Goal: Find specific page/section: Find specific page/section

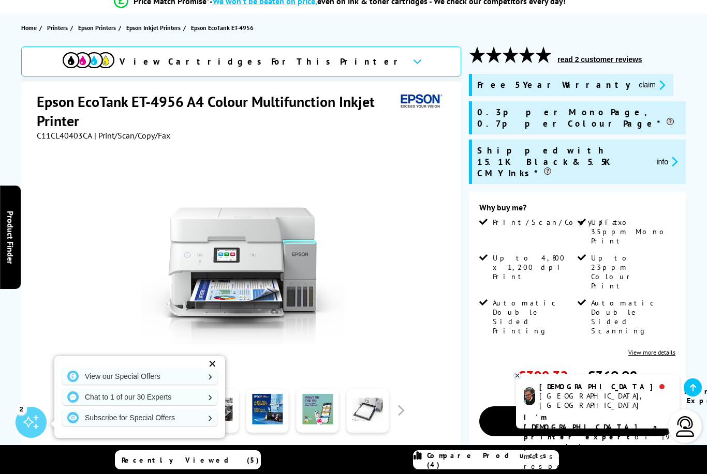
scroll to position [52, 0]
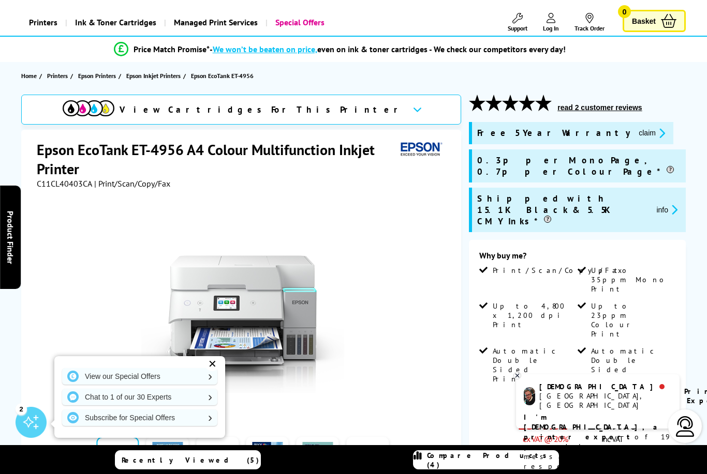
click at [148, 72] on span "Epson Inkjet Printers" at bounding box center [153, 75] width 54 height 11
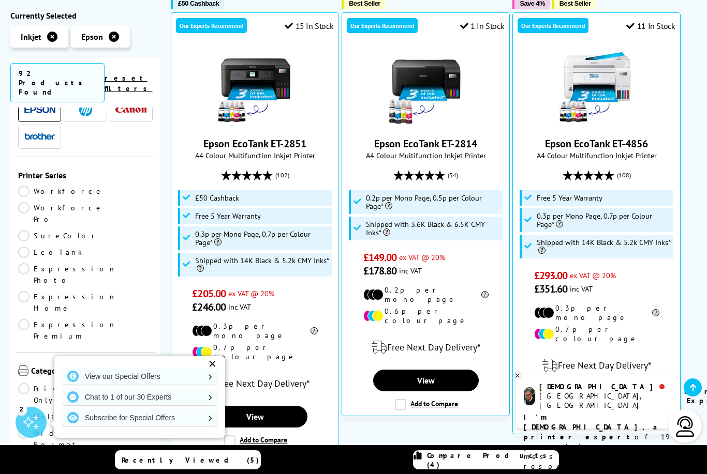
scroll to position [22, 0]
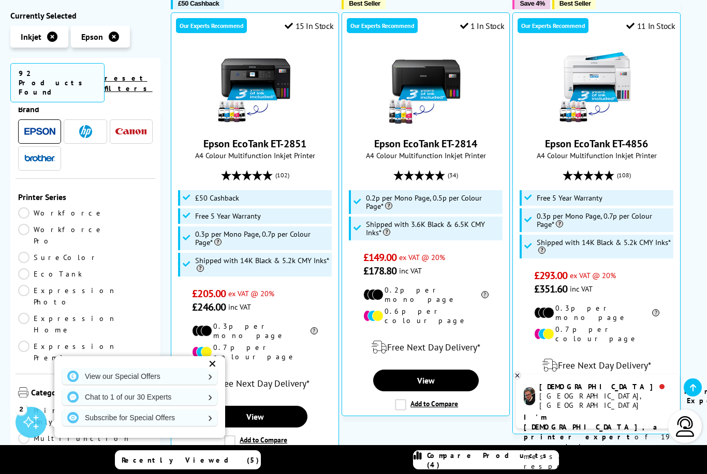
click at [32, 128] on img at bounding box center [39, 132] width 31 height 8
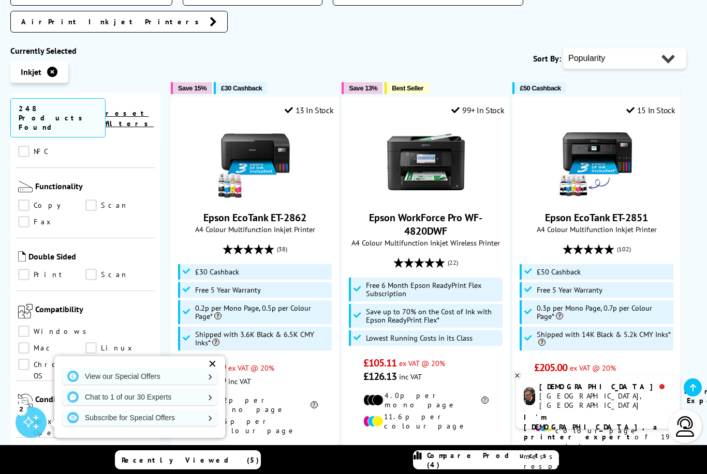
scroll to position [566, 0]
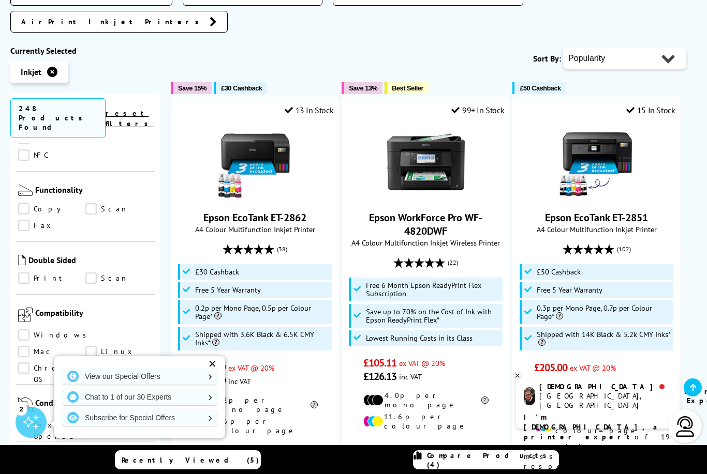
click at [26, 273] on link "Print" at bounding box center [51, 278] width 67 height 11
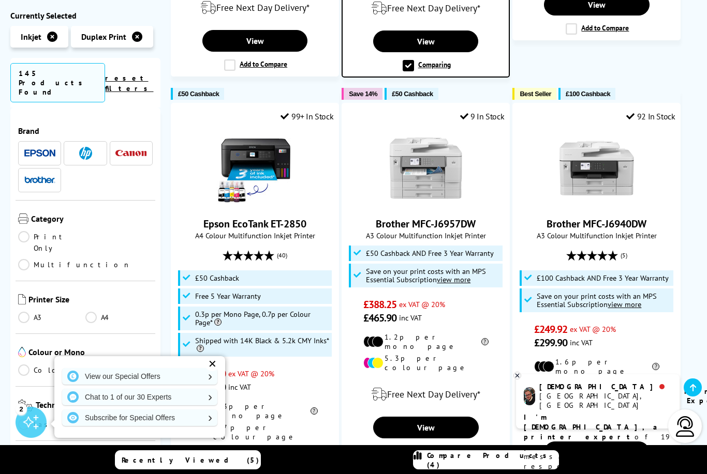
click at [37, 149] on img at bounding box center [39, 153] width 31 height 8
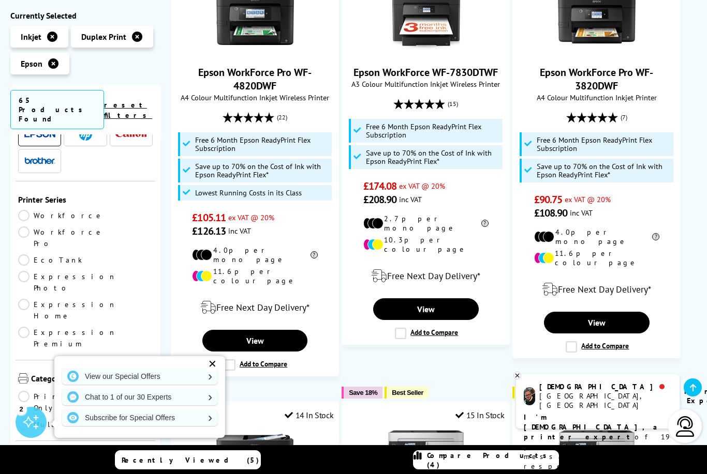
scroll to position [52, 0]
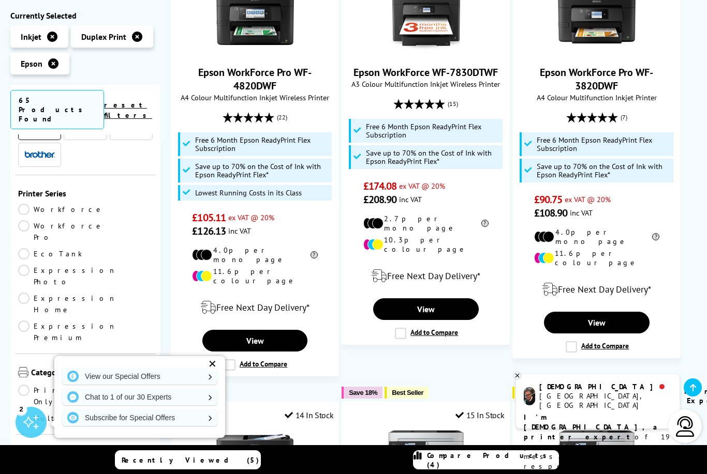
click at [22, 248] on link "EcoTank" at bounding box center [51, 253] width 67 height 11
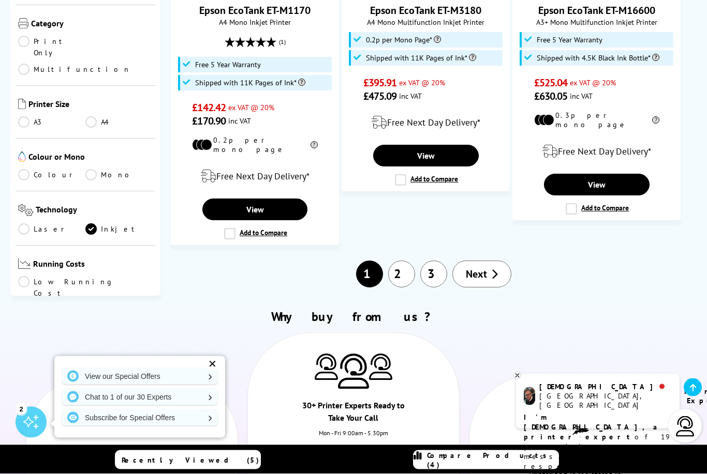
scroll to position [1681, 0]
click at [388, 261] on link "2" at bounding box center [401, 274] width 27 height 27
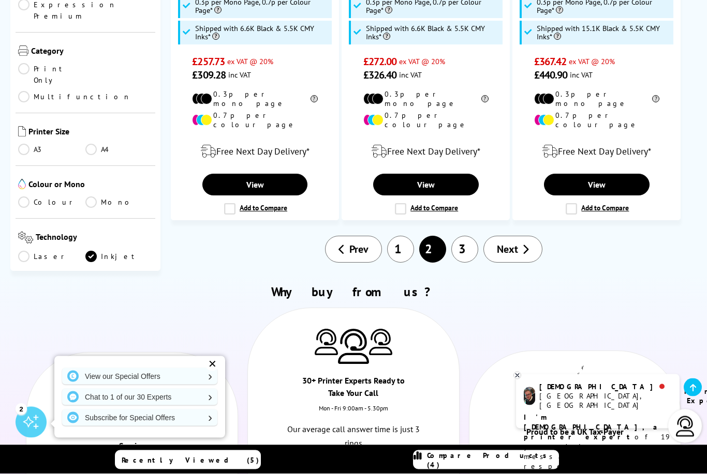
scroll to position [1771, 0]
click at [460, 236] on link "3" at bounding box center [464, 249] width 27 height 27
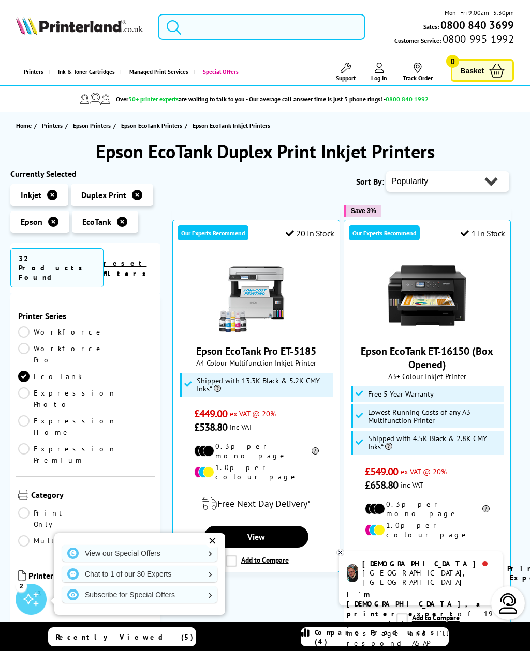
click at [209, 31] on input "search" at bounding box center [261, 27] width 207 height 26
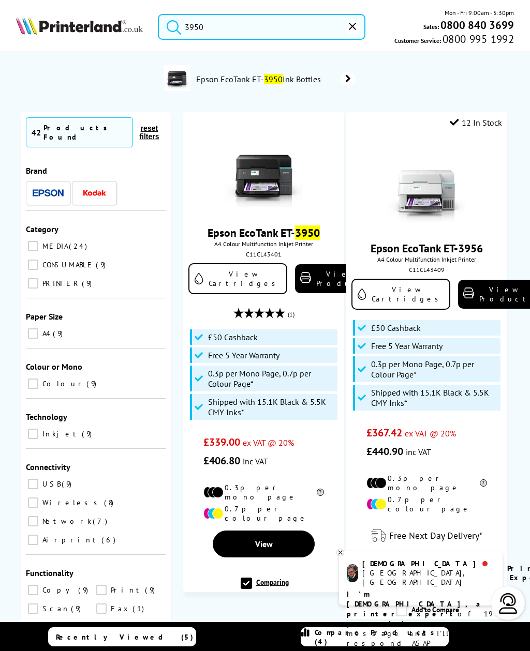
scroll to position [-1, 0]
click at [213, 24] on input "3950" at bounding box center [261, 27] width 207 height 26
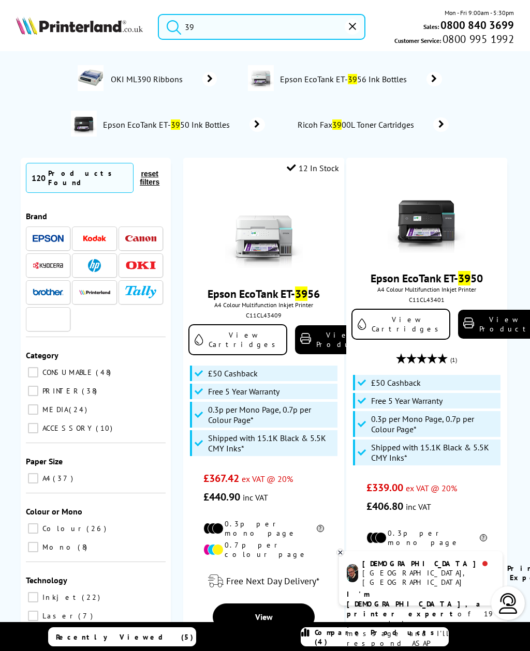
type input "3"
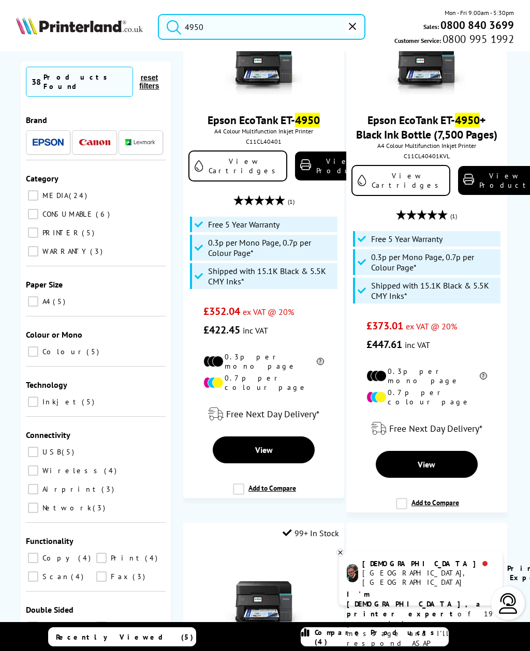
scroll to position [161, 0]
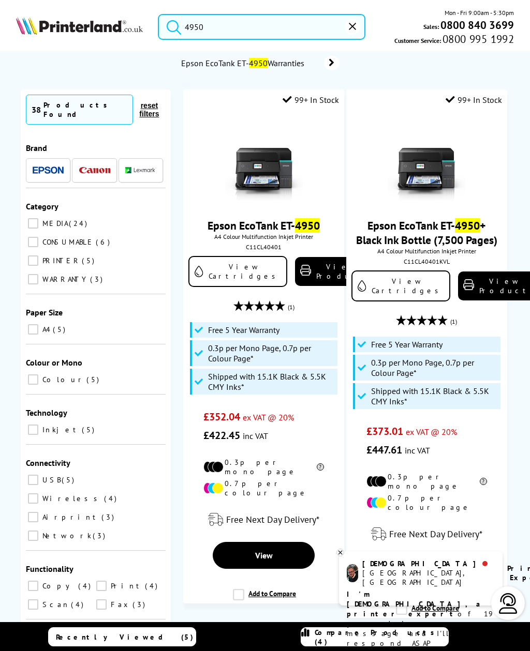
click at [219, 25] on input "4950" at bounding box center [261, 27] width 207 height 26
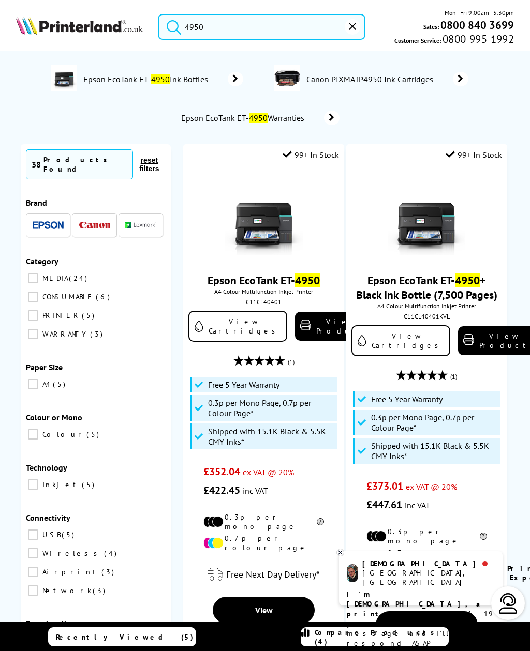
scroll to position [0, 0]
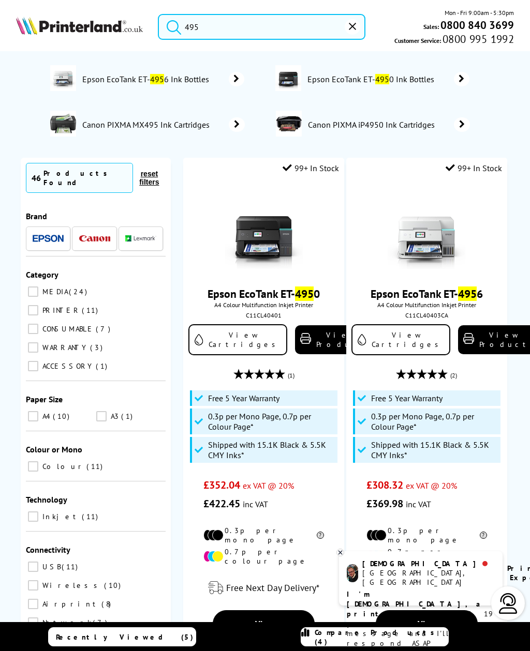
type input "4956"
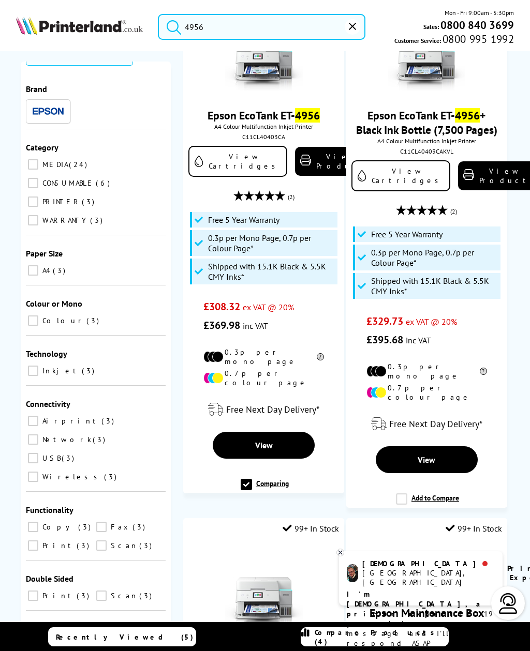
scroll to position [123, 0]
